Goal: Information Seeking & Learning: Find specific fact

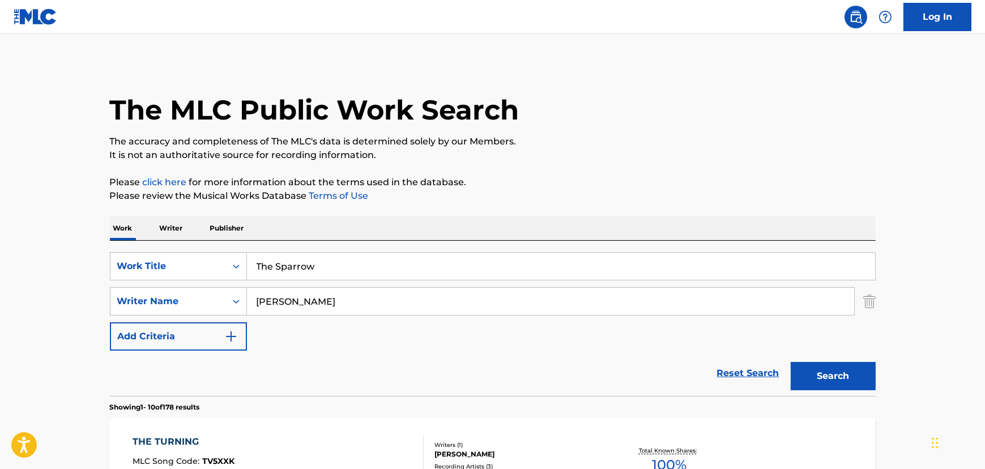
drag, startPoint x: 380, startPoint y: 292, endPoint x: 0, endPoint y: 237, distance: 383.6
click at [191, 261] on div "Work Title" at bounding box center [168, 266] width 102 height 14
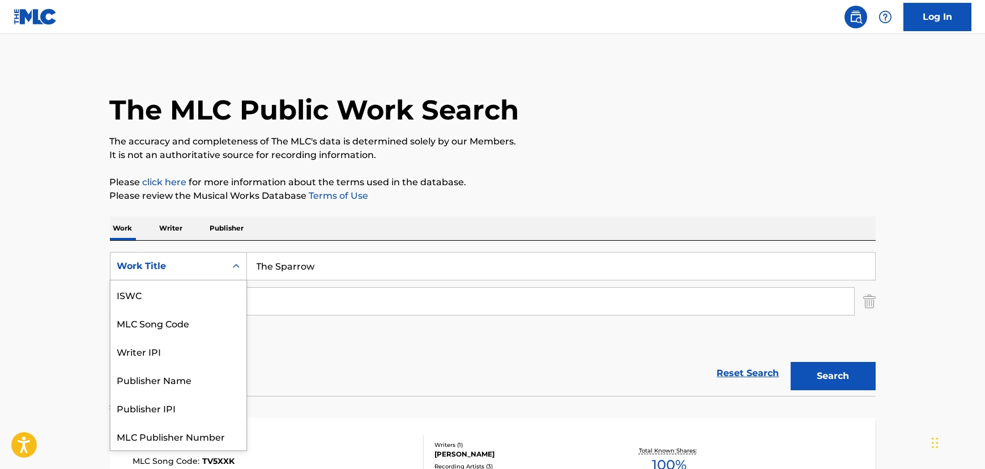
scroll to position [28, 0]
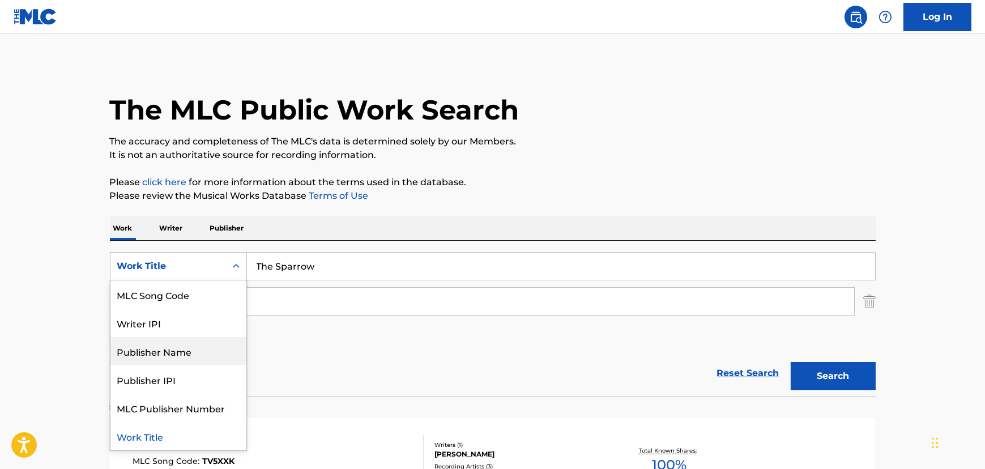
click at [210, 347] on div "Publisher Name" at bounding box center [178, 351] width 136 height 28
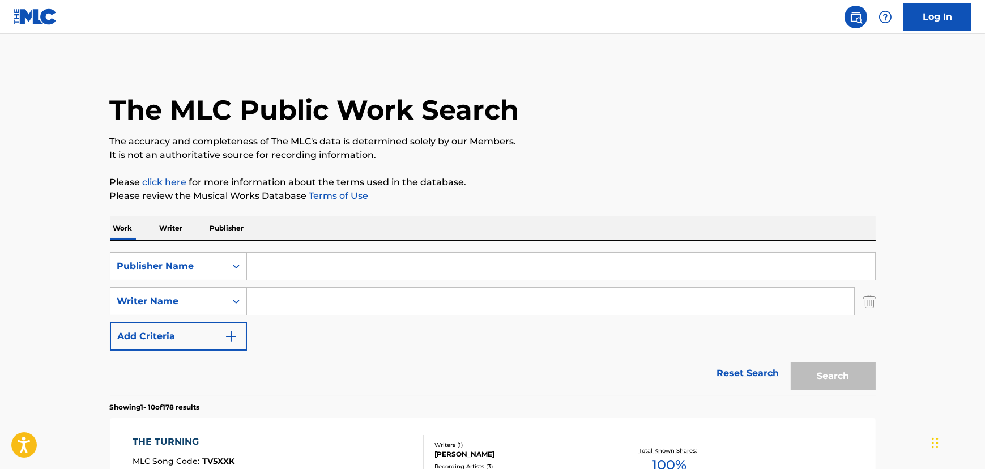
click at [337, 269] on input "Search Form" at bounding box center [561, 266] width 628 height 27
paste input "[GEOGRAPHIC_DATA][DEMOGRAPHIC_DATA]"
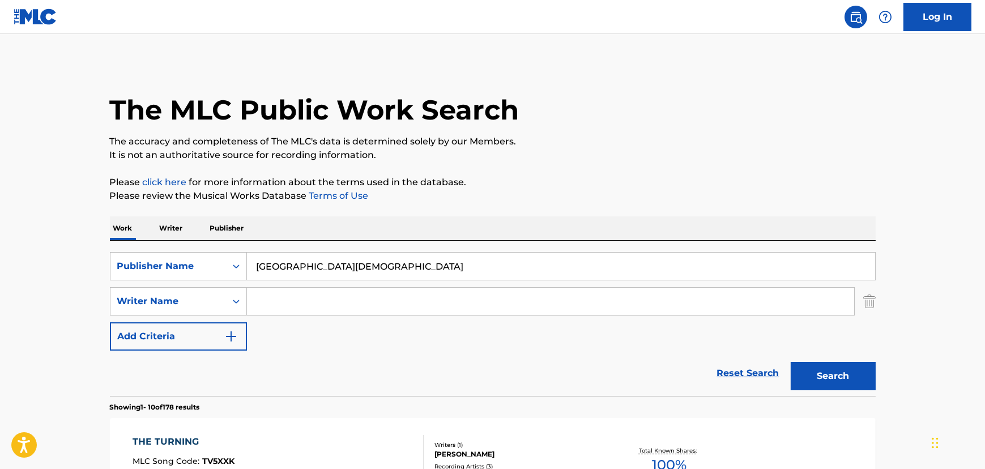
click at [276, 266] on input "[GEOGRAPHIC_DATA][DEMOGRAPHIC_DATA]" at bounding box center [561, 266] width 628 height 27
type input "[GEOGRAPHIC_DATA][DEMOGRAPHIC_DATA]"
click at [825, 373] on button "Search" at bounding box center [833, 376] width 85 height 28
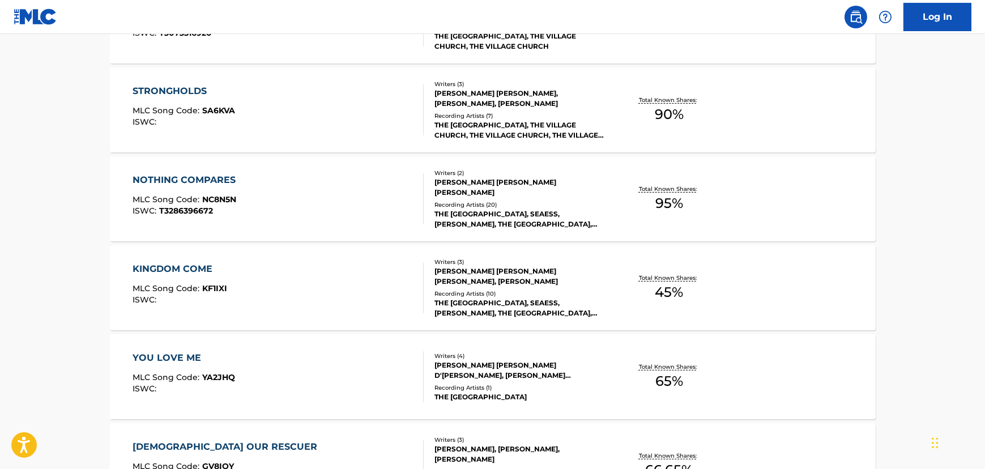
scroll to position [875, 0]
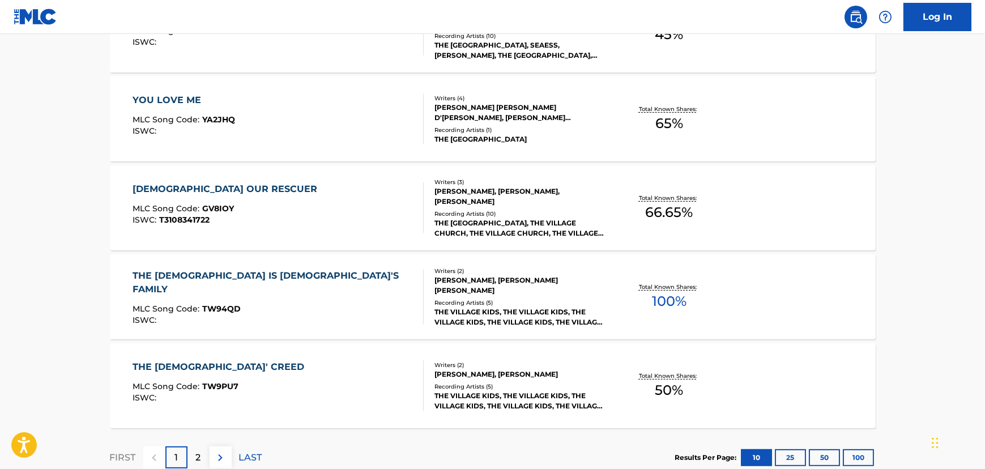
drag, startPoint x: 190, startPoint y: 458, endPoint x: 326, endPoint y: 425, distance: 139.9
click at [190, 458] on div "2" at bounding box center [199, 457] width 22 height 22
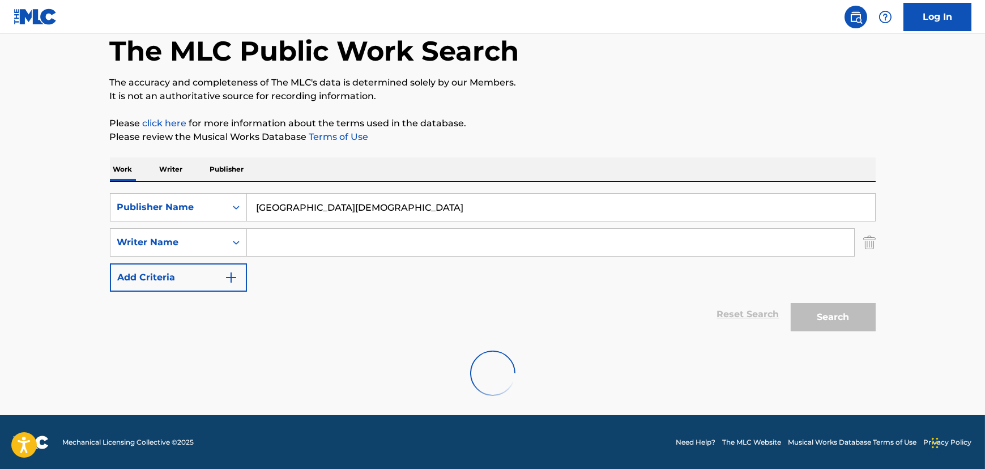
scroll to position [152, 0]
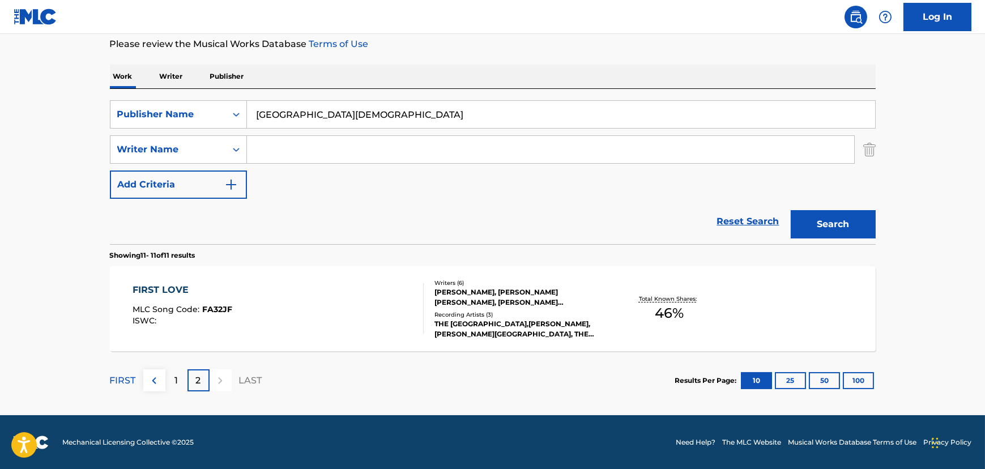
click at [344, 286] on div "FIRST LOVE MLC Song Code : FA32JF ISWC :" at bounding box center [278, 308] width 291 height 51
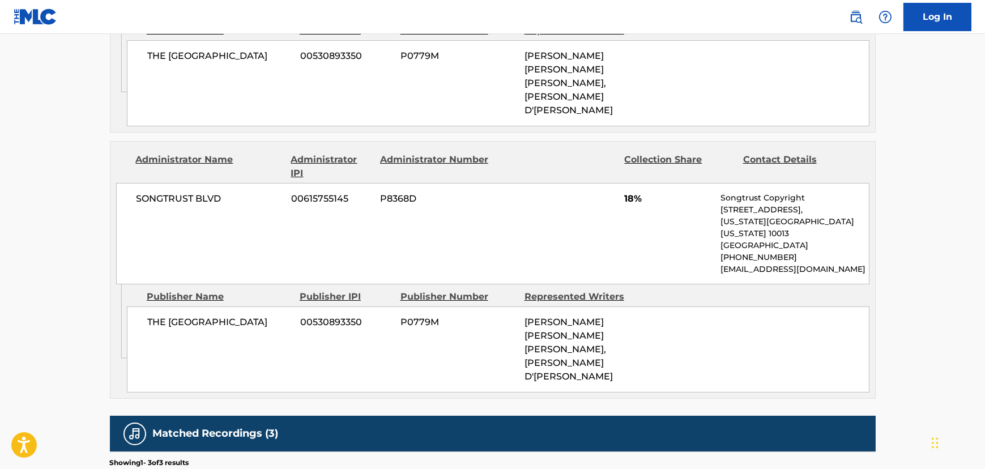
scroll to position [971, 0]
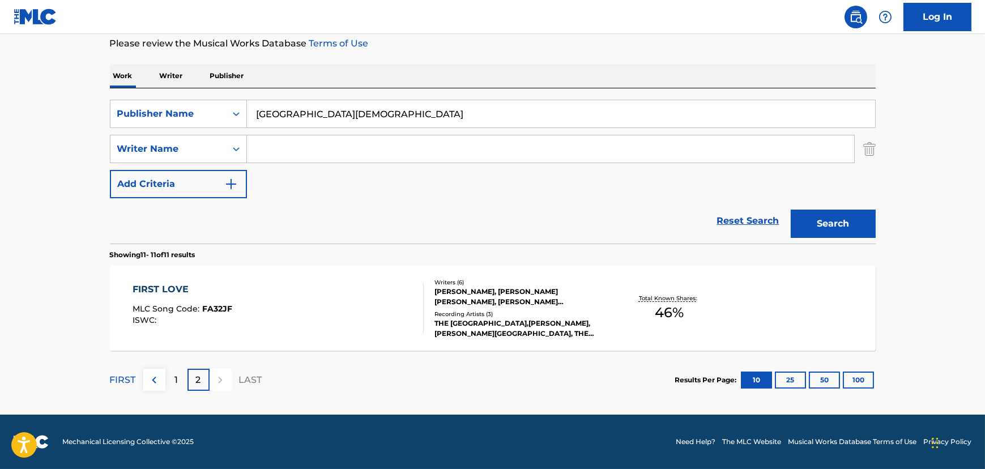
scroll to position [152, 0]
